Goal: Task Accomplishment & Management: Manage account settings

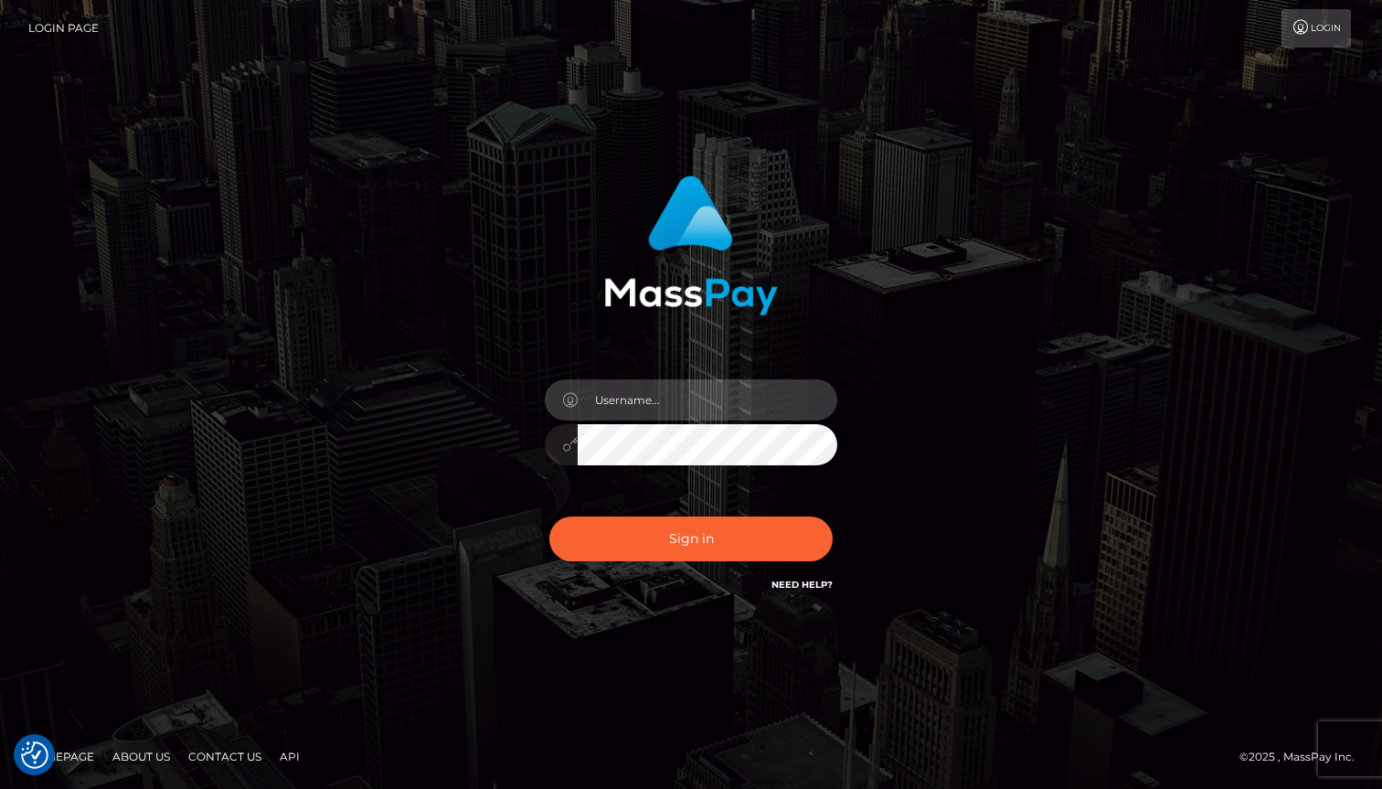
click at [617, 406] on input "text" at bounding box center [708, 399] width 260 height 41
type input "[EMAIL_ADDRESS][PERSON_NAME][DOMAIN_NAME]"
click at [677, 465] on div "[EMAIL_ADDRESS][PERSON_NAME][DOMAIN_NAME]" at bounding box center [691, 436] width 320 height 140
click at [549, 517] on button "Sign in" at bounding box center [690, 539] width 283 height 45
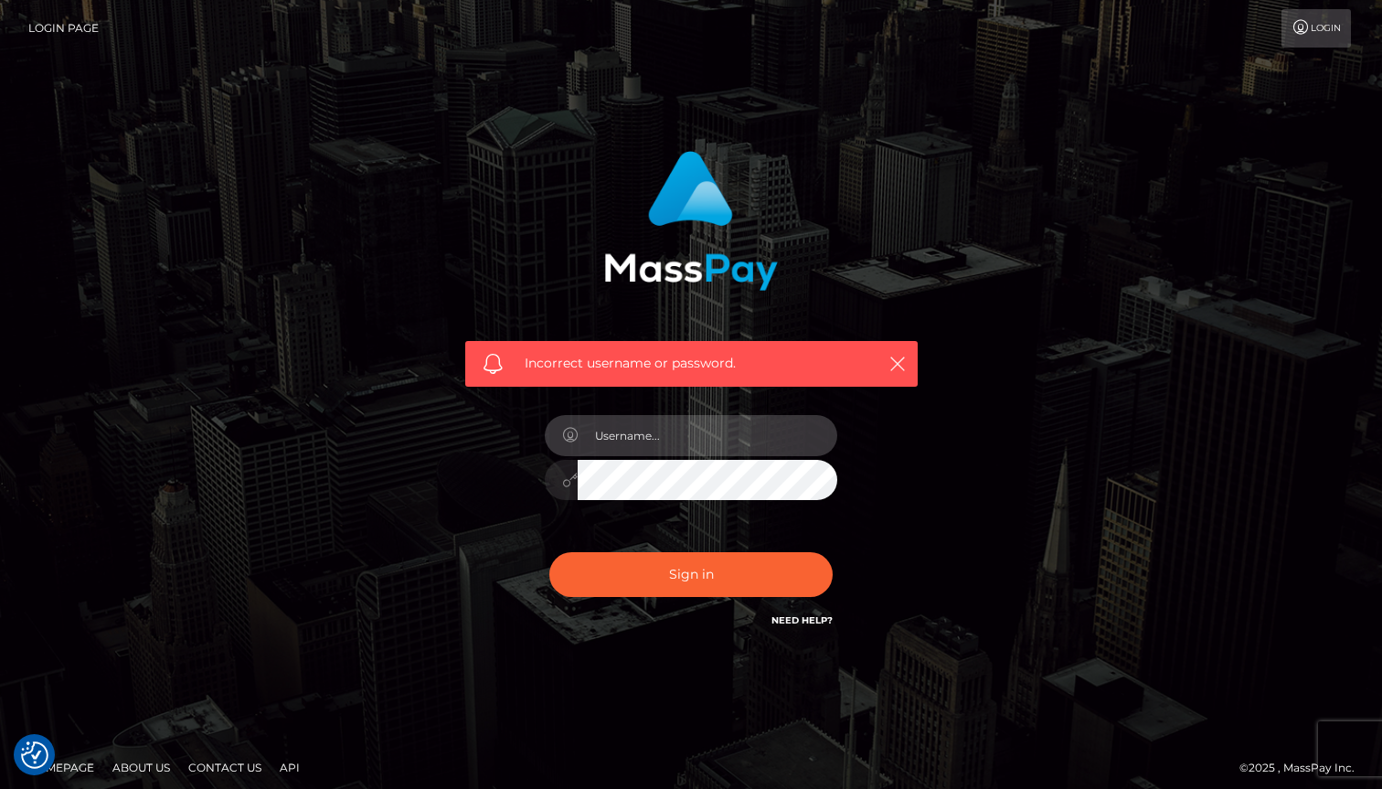
click at [700, 451] on input "text" at bounding box center [708, 435] width 260 height 41
type input "[EMAIL_ADDRESS][PERSON_NAME][DOMAIN_NAME]"
click at [549, 552] on button "Sign in" at bounding box center [690, 574] width 283 height 45
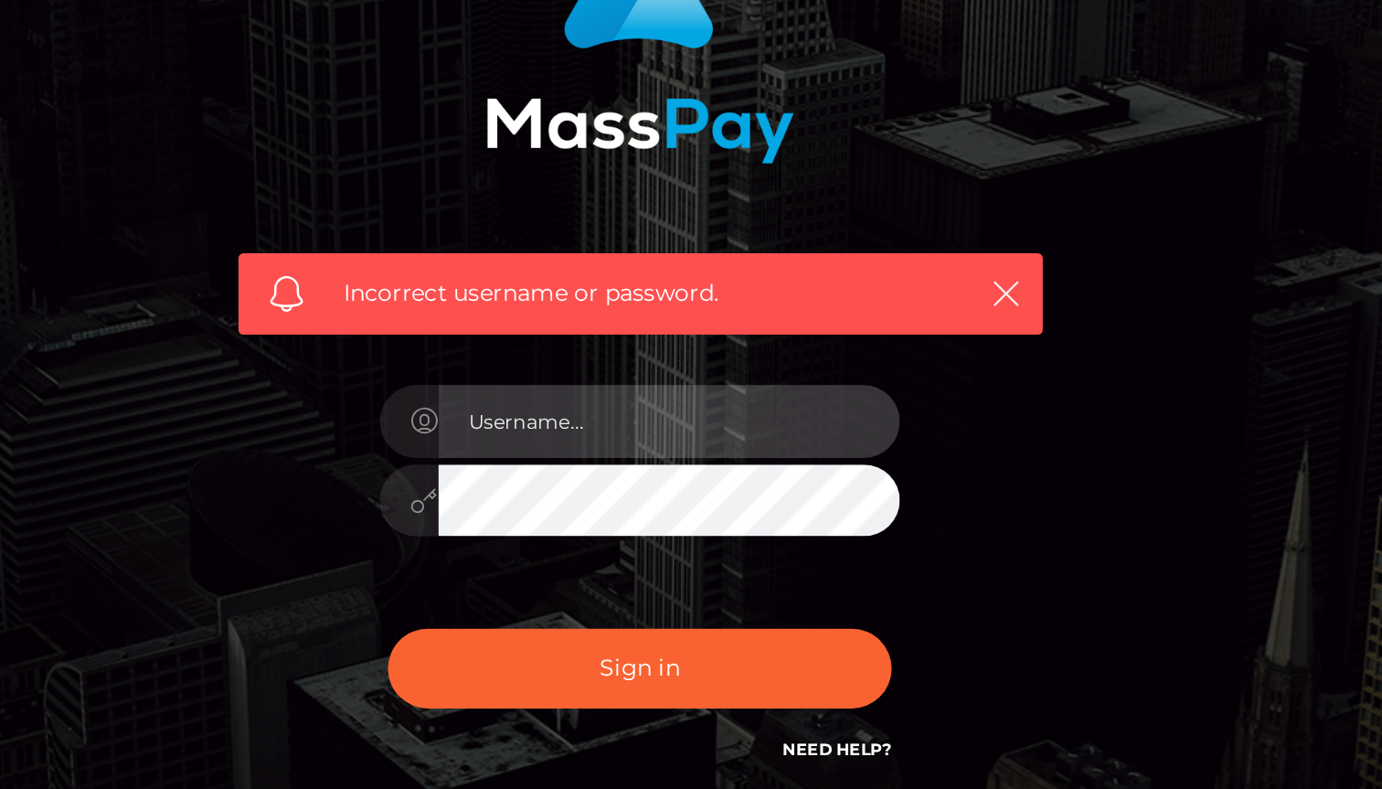
click at [724, 450] on input "text" at bounding box center [708, 435] width 260 height 41
type input "[EMAIL_ADDRESS][PERSON_NAME][DOMAIN_NAME]"
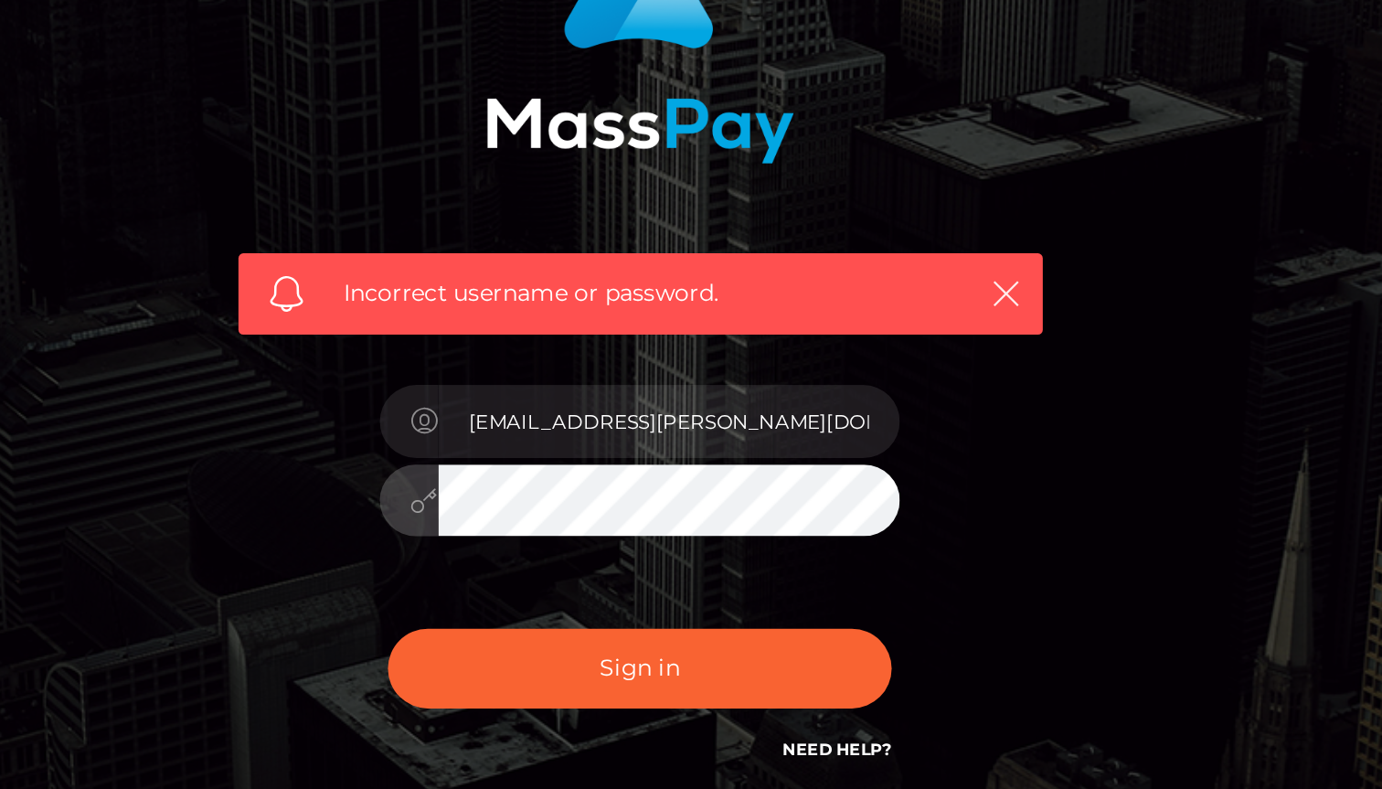
click at [549, 552] on button "Sign in" at bounding box center [690, 574] width 283 height 45
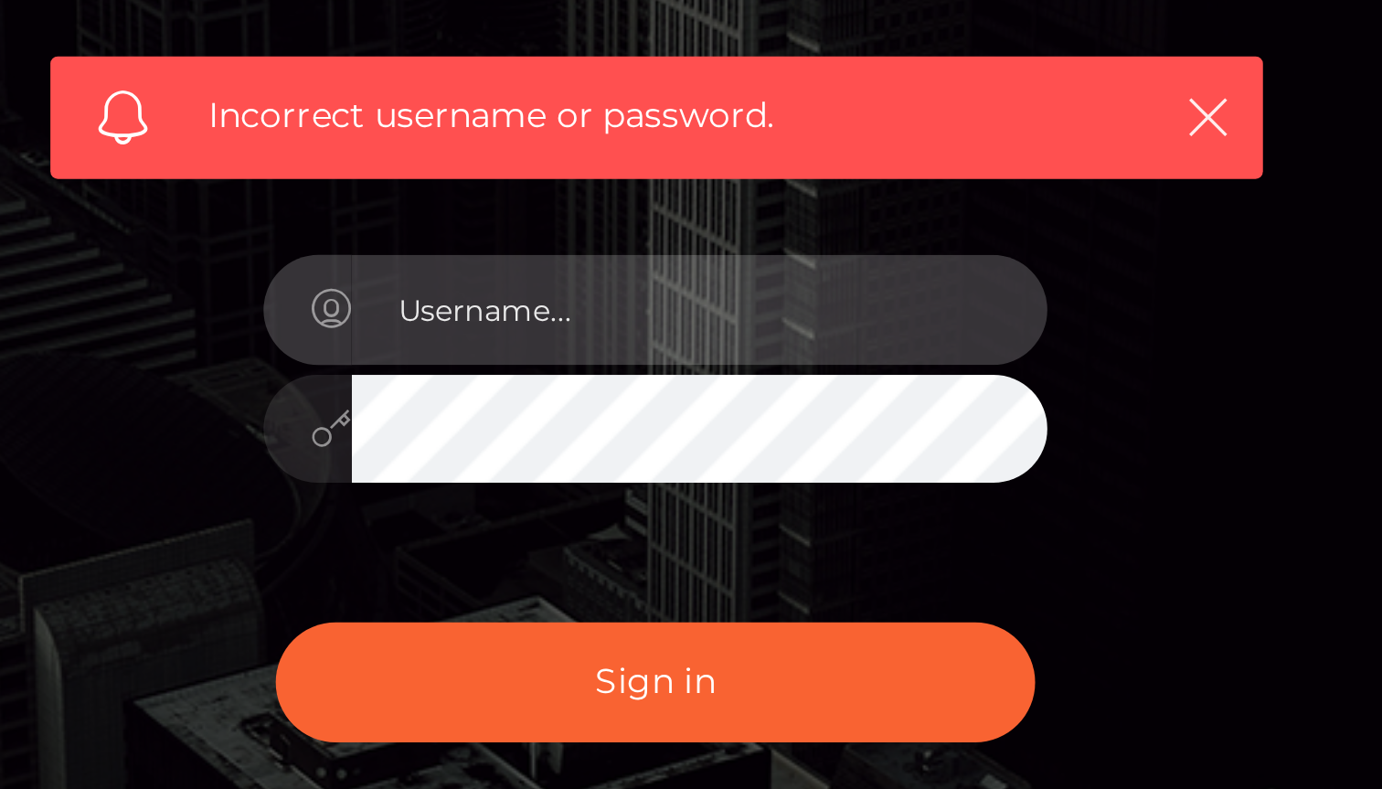
click at [679, 448] on input "text" at bounding box center [708, 435] width 260 height 41
type input "[EMAIL_ADDRESS][PERSON_NAME][DOMAIN_NAME]"
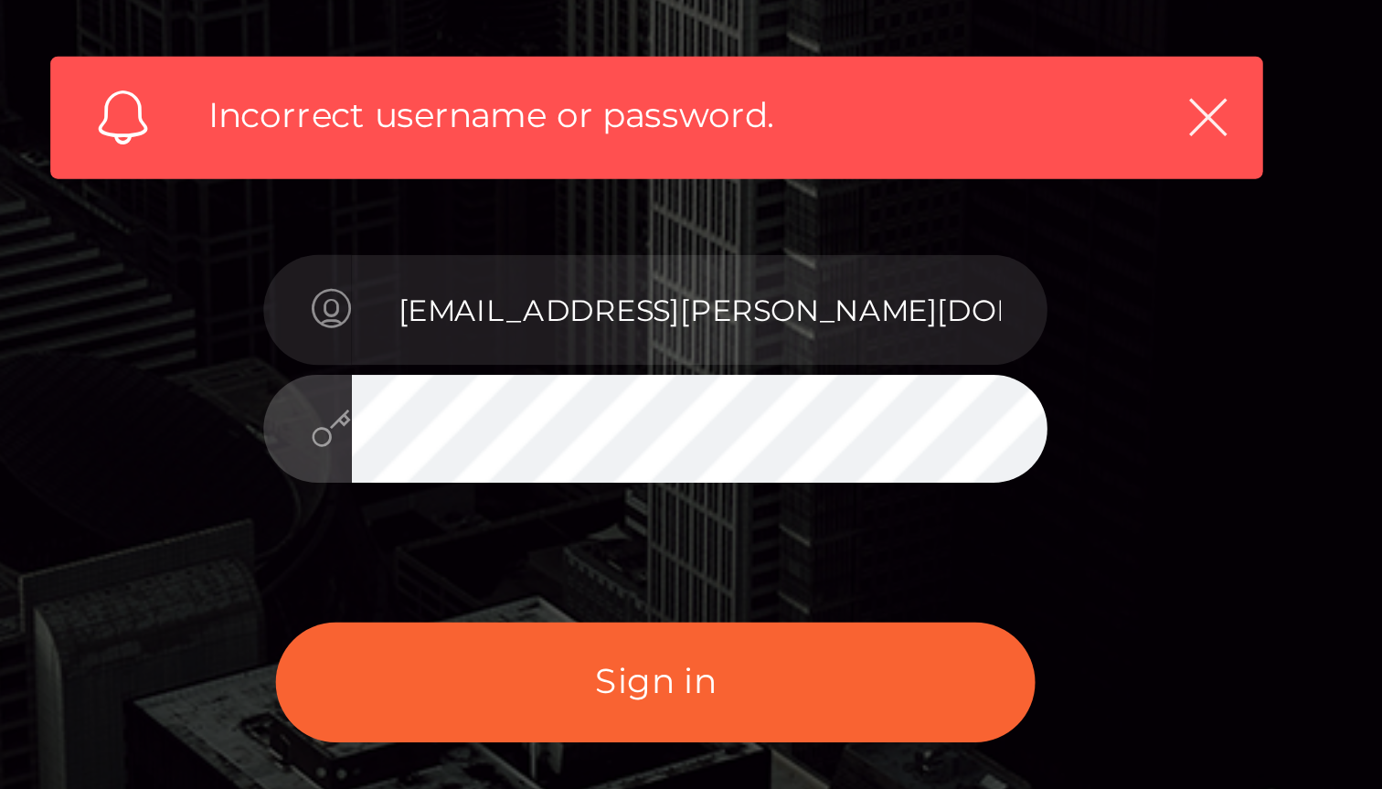
click at [549, 552] on button "Sign in" at bounding box center [690, 574] width 283 height 45
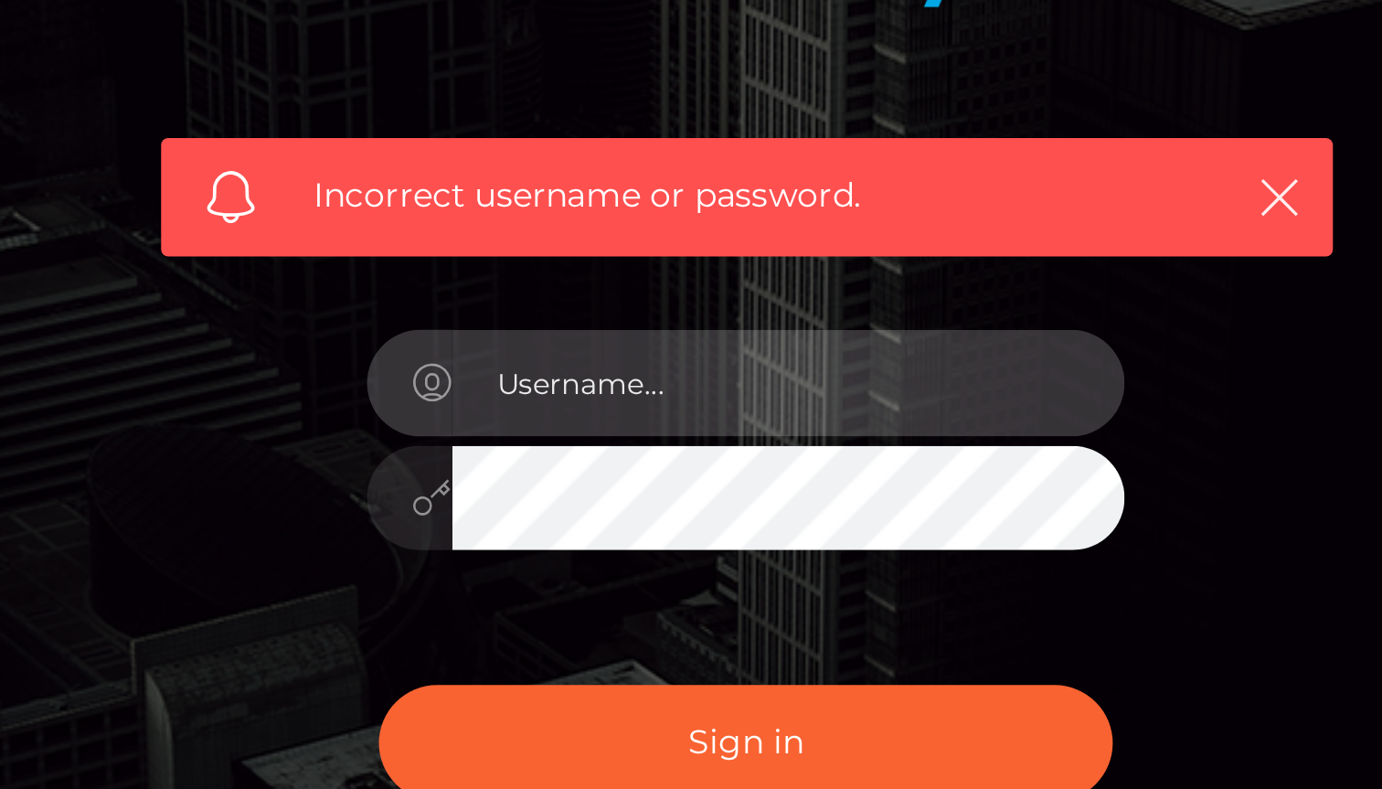
click at [654, 433] on input "text" at bounding box center [708, 435] width 260 height 41
type input "caro.roos@icloud.com"
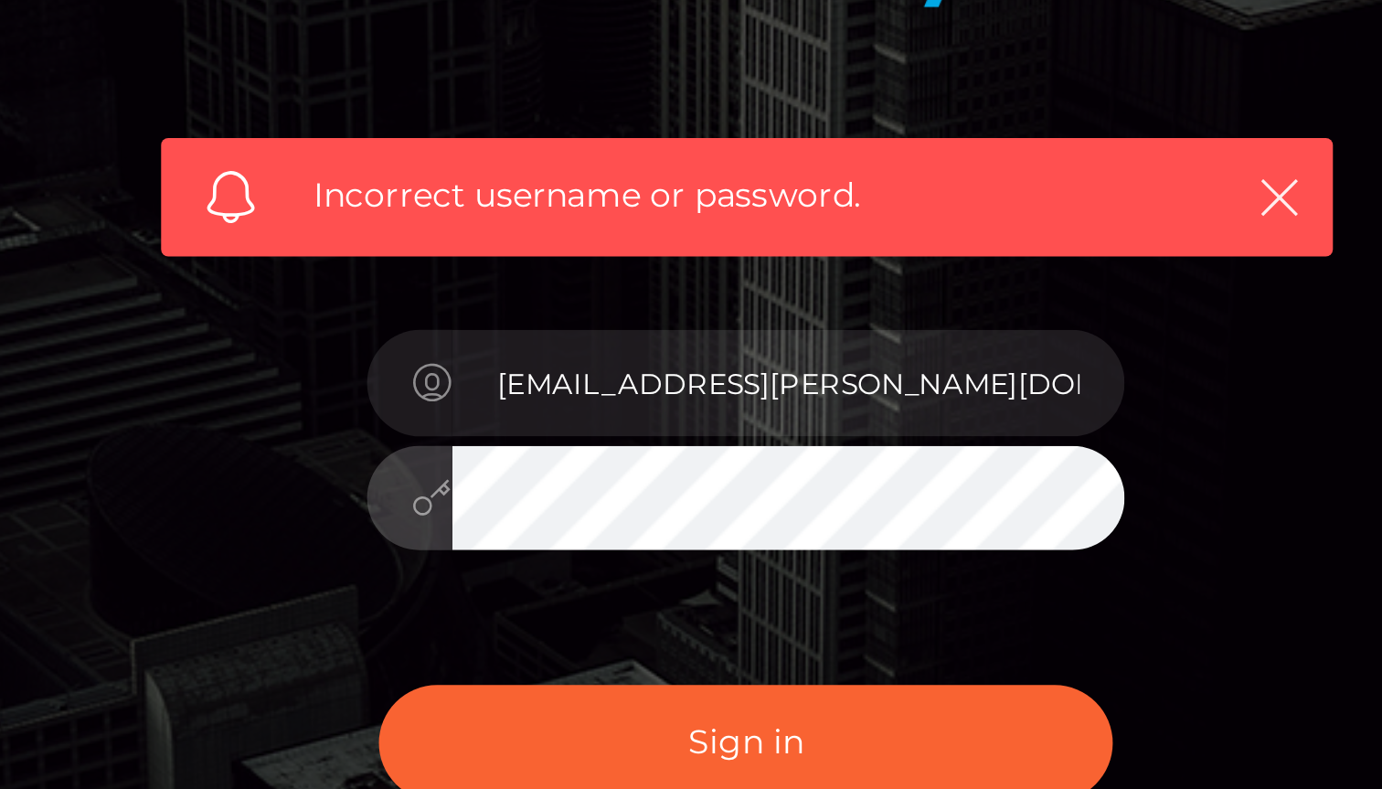
click at [549, 552] on button "Sign in" at bounding box center [690, 574] width 283 height 45
